Goal: Task Accomplishment & Management: Use online tool/utility

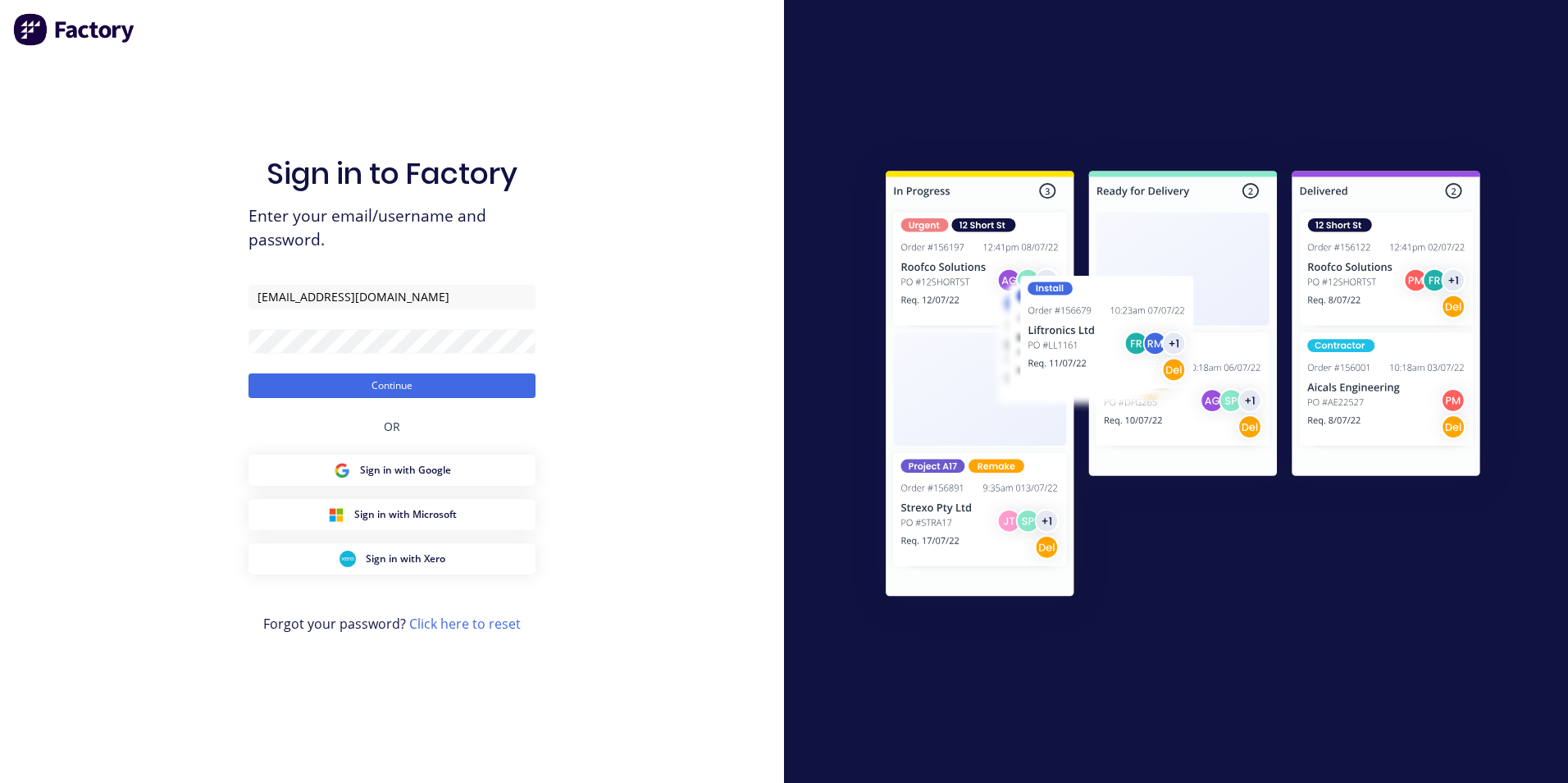
click at [248, 374] on button "Continue" at bounding box center [391, 386] width 288 height 25
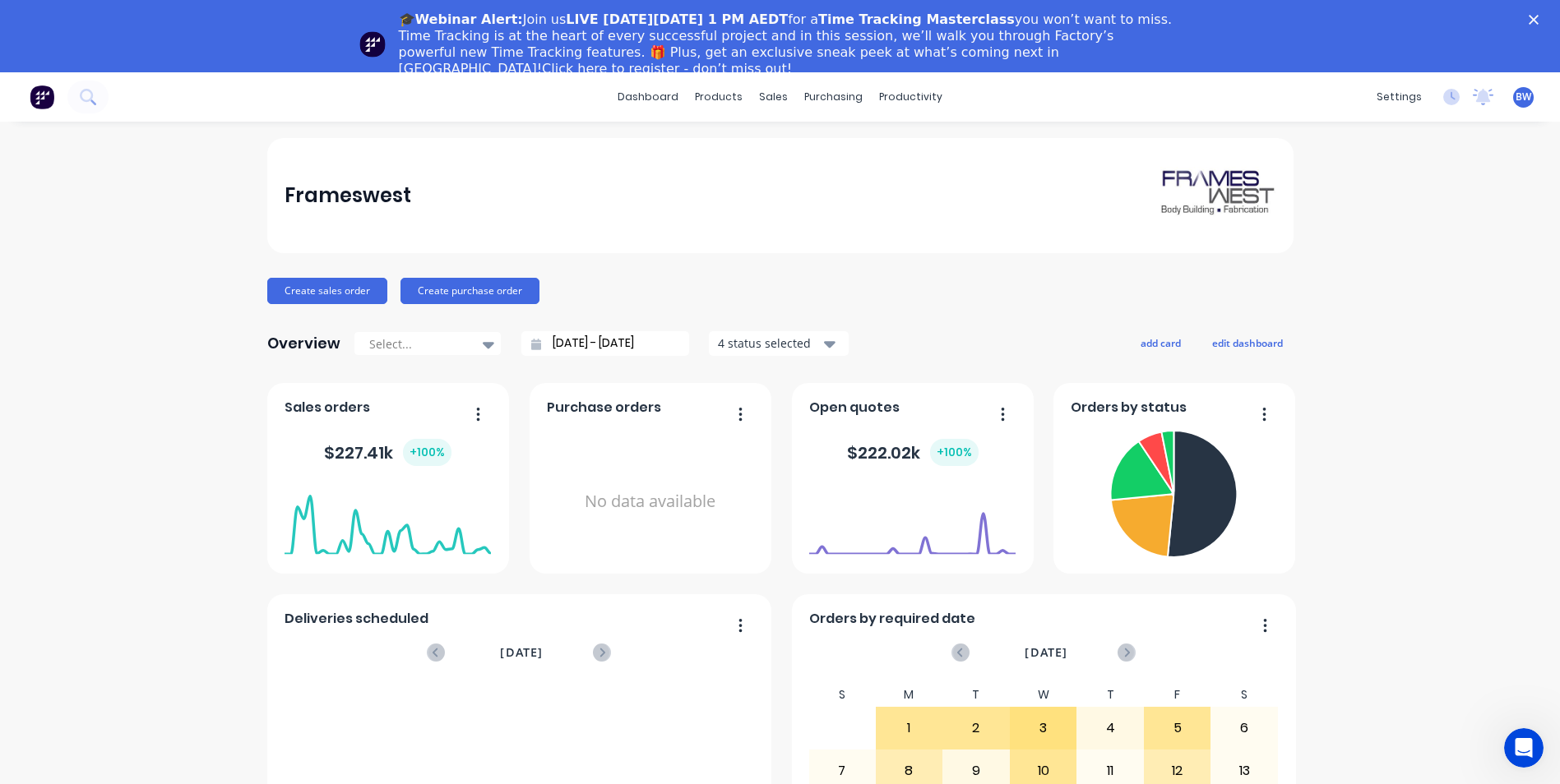
click at [1538, 19] on icon "Close" at bounding box center [1533, 20] width 10 height 10
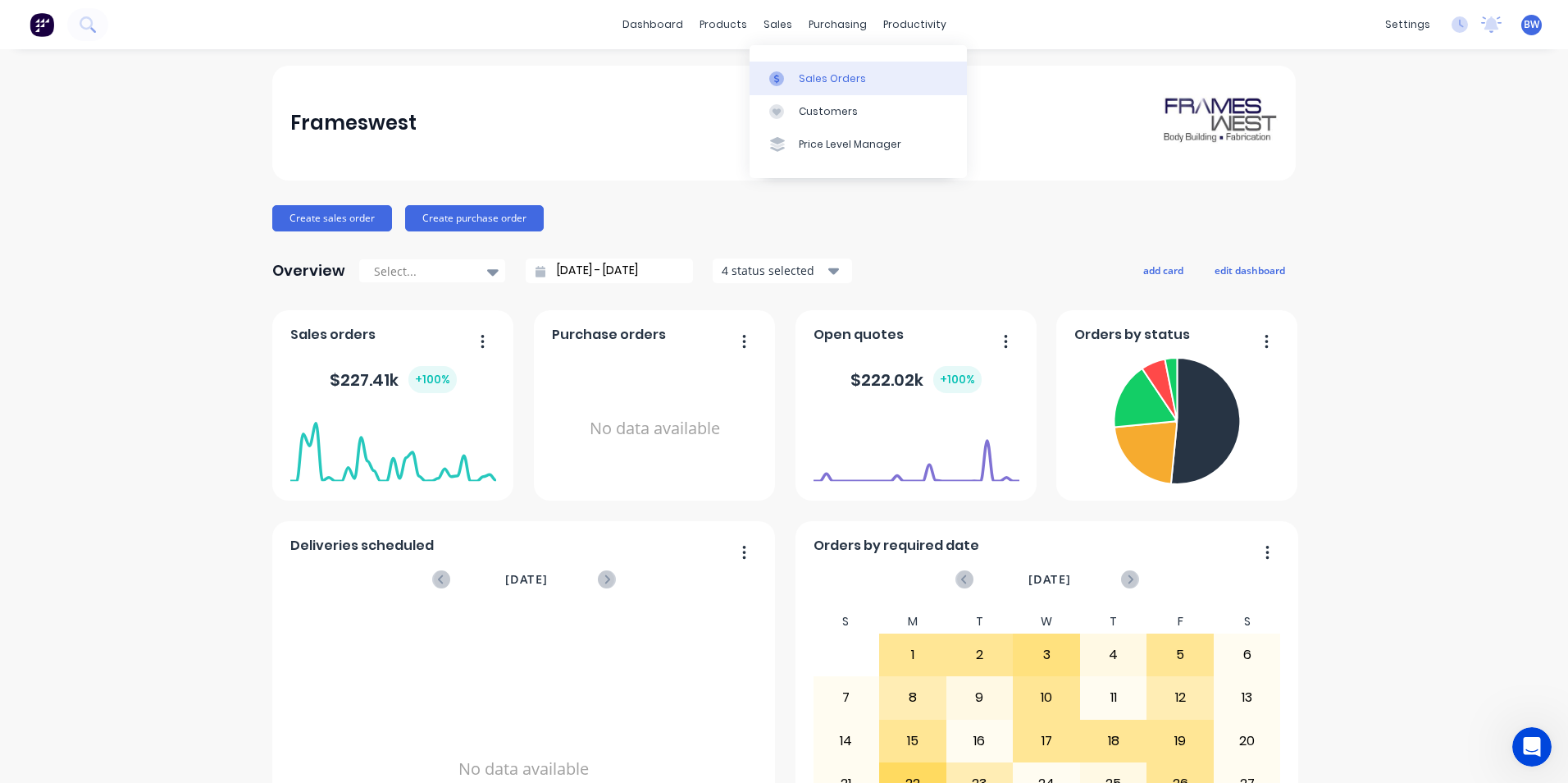
click at [780, 73] on icon at bounding box center [777, 78] width 15 height 15
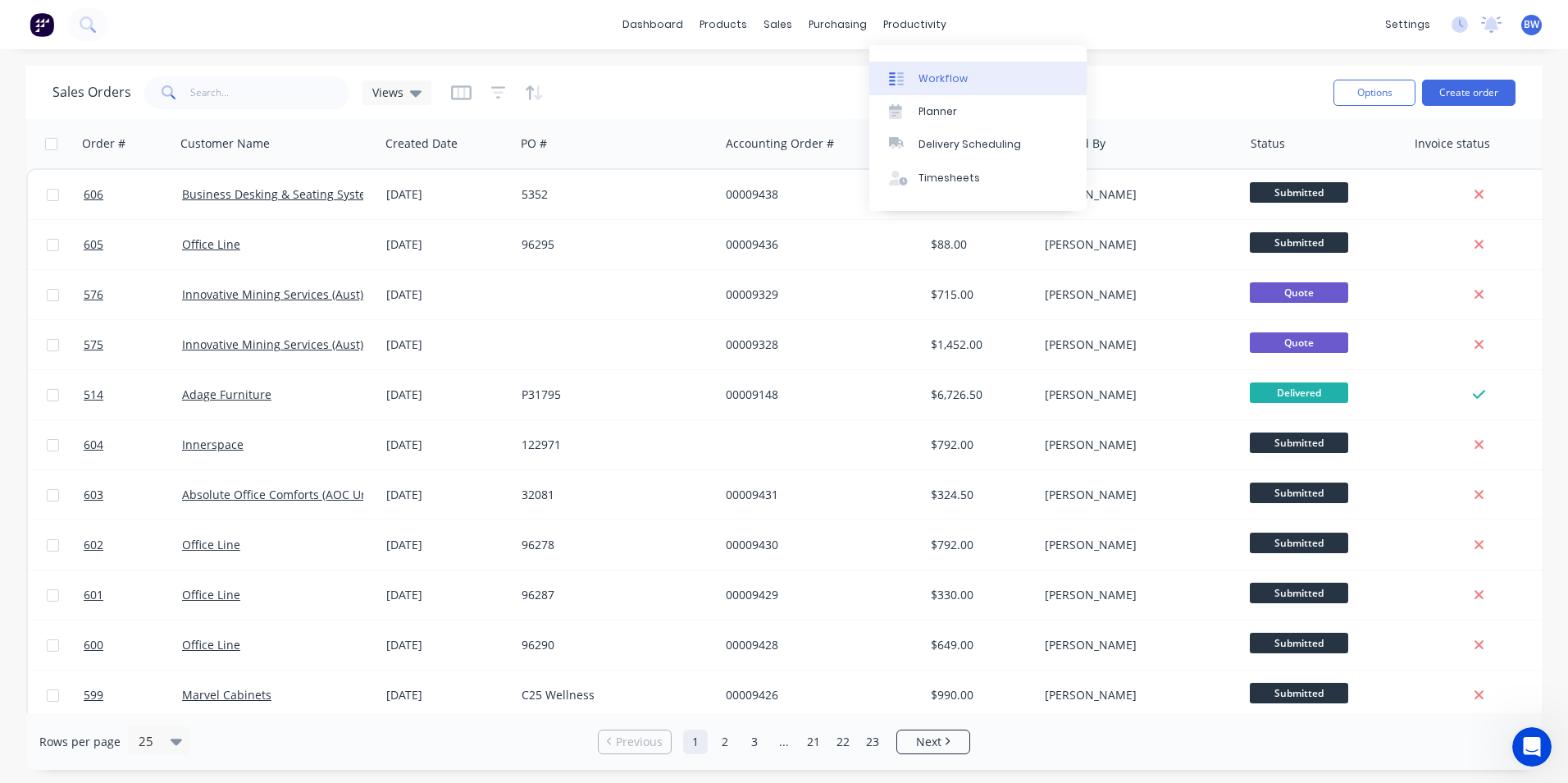
click at [929, 80] on div "Workflow" at bounding box center [944, 78] width 49 height 15
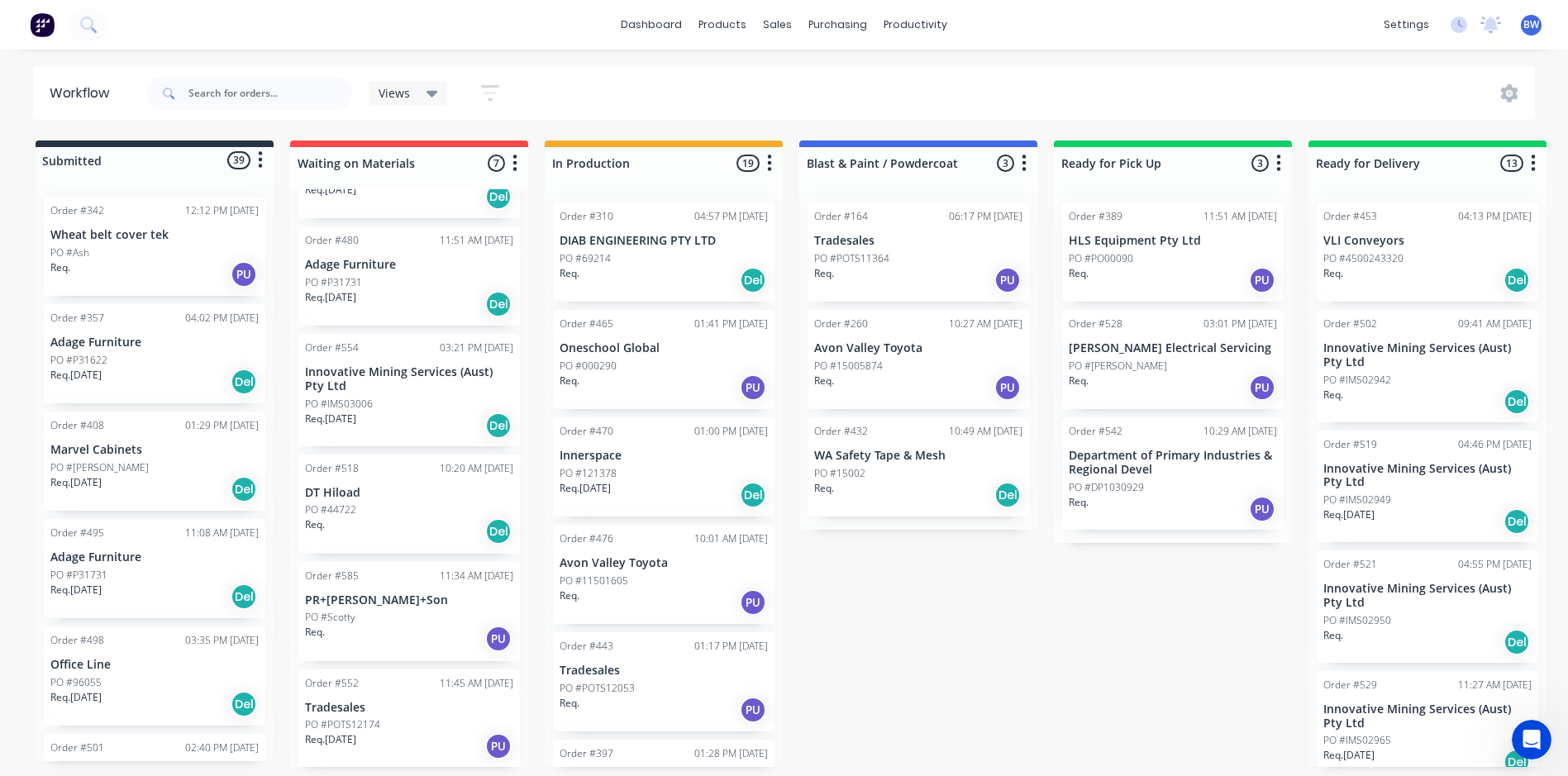
scroll to position [193, 0]
click at [357, 512] on div "PO #44722" at bounding box center [408, 507] width 208 height 15
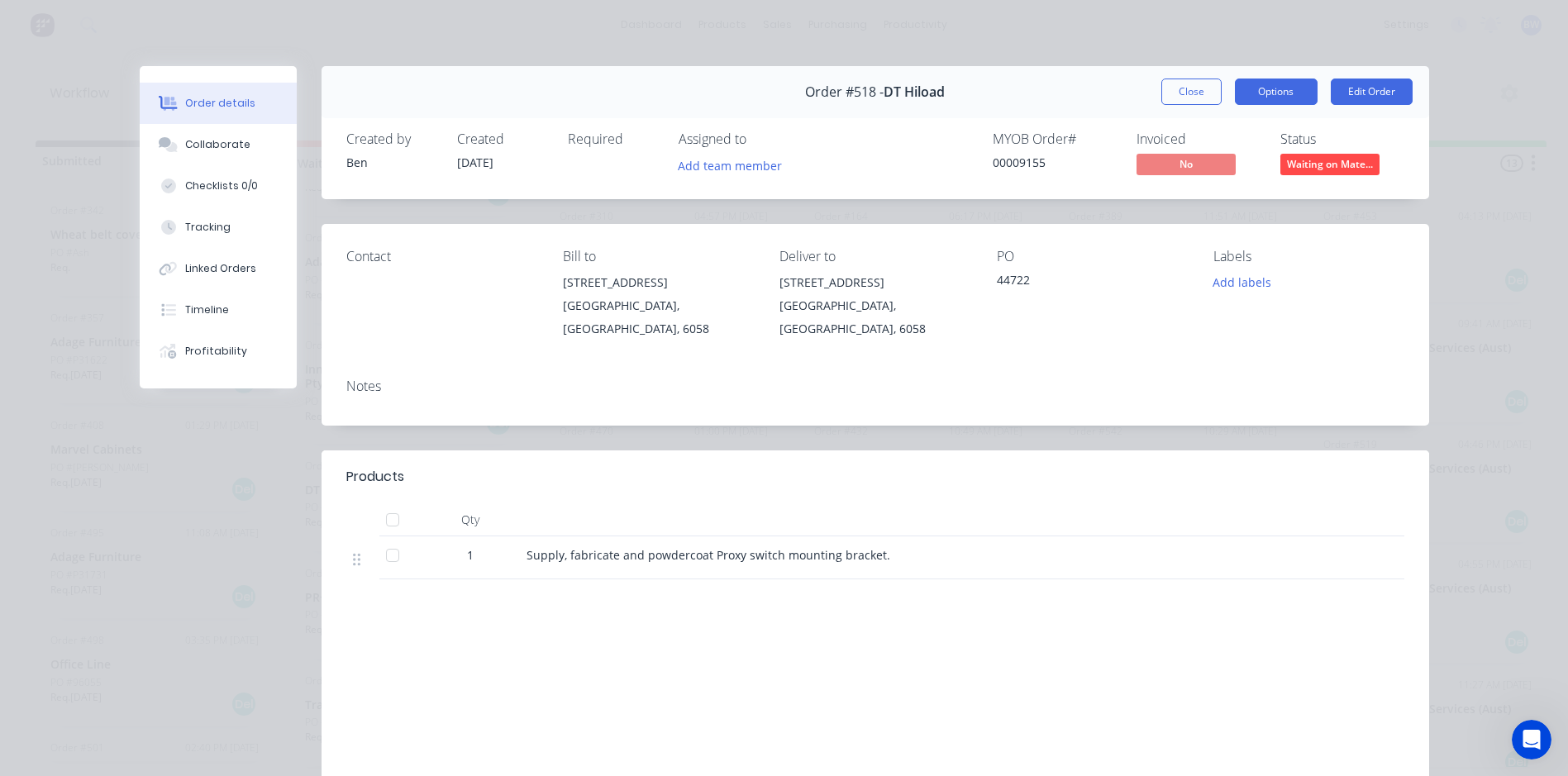
click at [1256, 93] on button "Options" at bounding box center [1275, 92] width 83 height 27
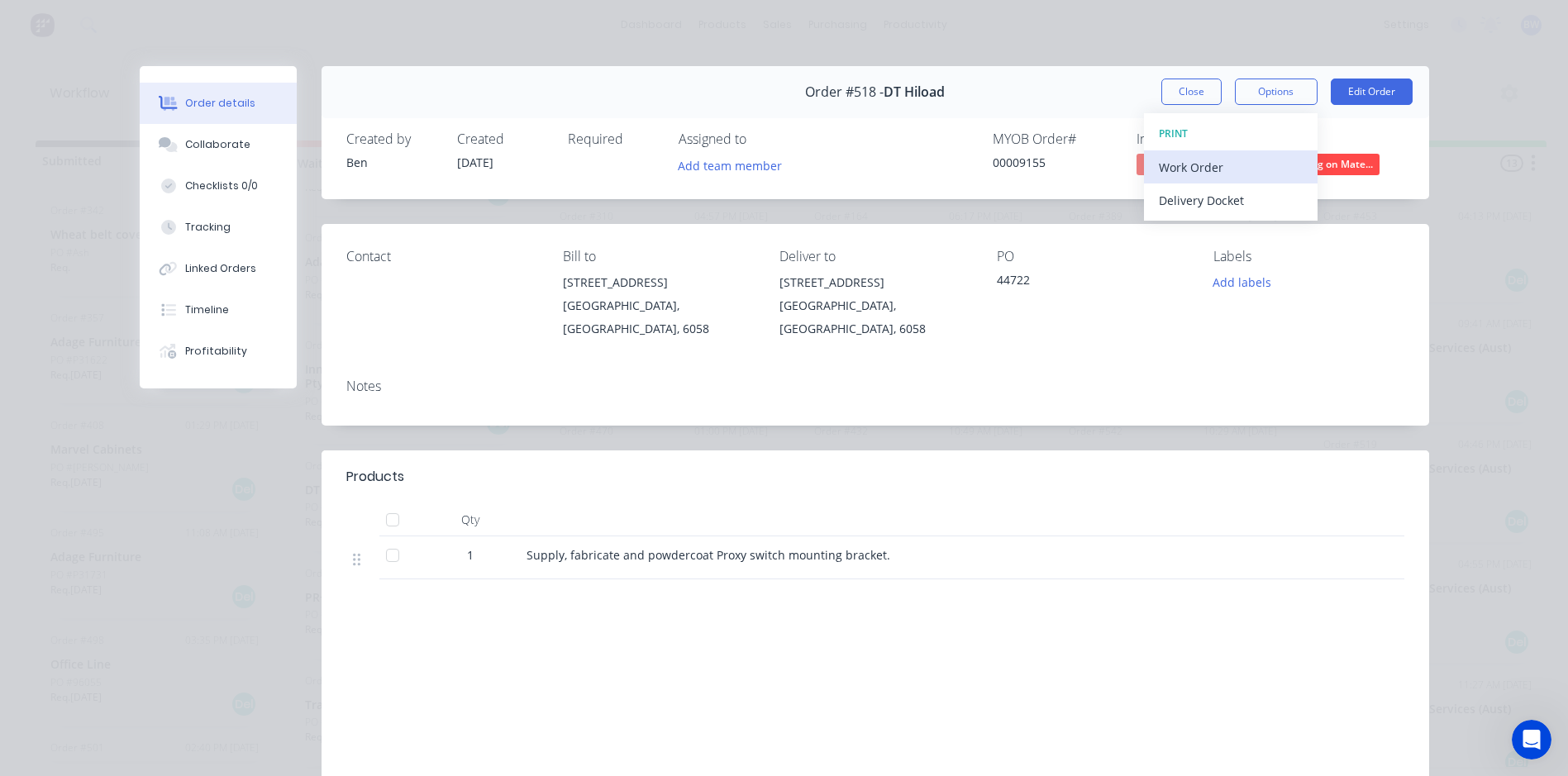
click at [1208, 165] on div "Work Order" at bounding box center [1231, 167] width 143 height 24
click at [1201, 187] on button "Standard" at bounding box center [1231, 199] width 173 height 33
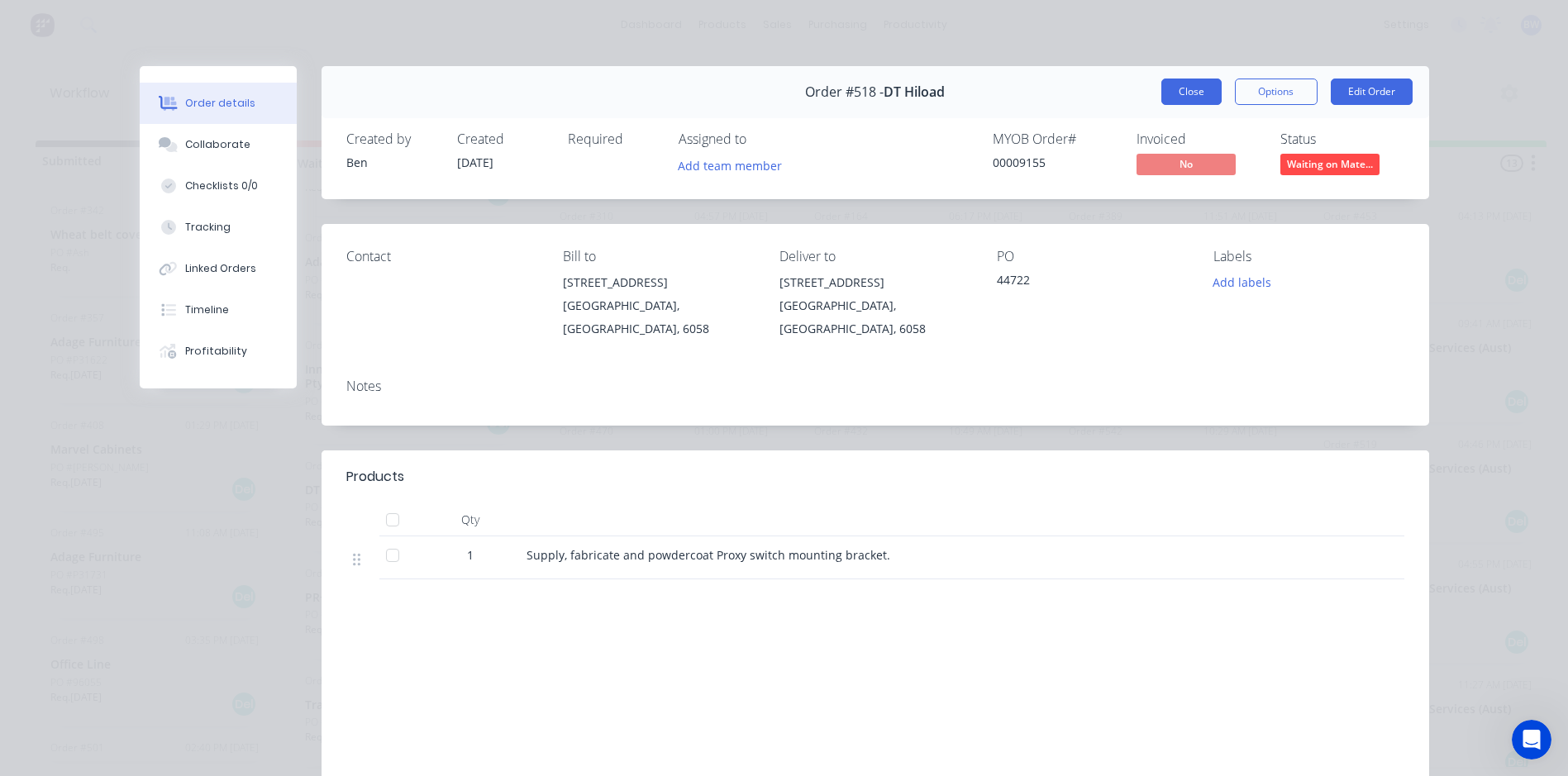
click at [1194, 90] on button "Close" at bounding box center [1191, 92] width 61 height 27
